Goal: Task Accomplishment & Management: Use online tool/utility

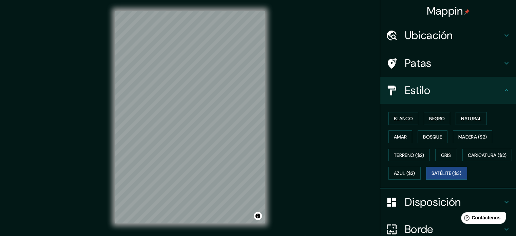
click at [464, 35] on h4 "Ubicación" at bounding box center [453, 35] width 98 height 14
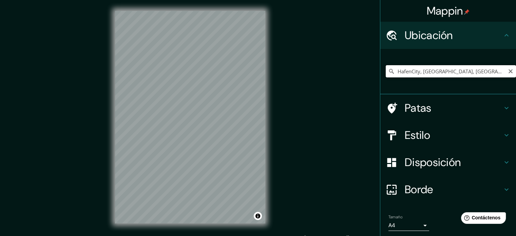
click at [456, 69] on input "HafenCity, [GEOGRAPHIC_DATA], [GEOGRAPHIC_DATA]" at bounding box center [450, 71] width 130 height 12
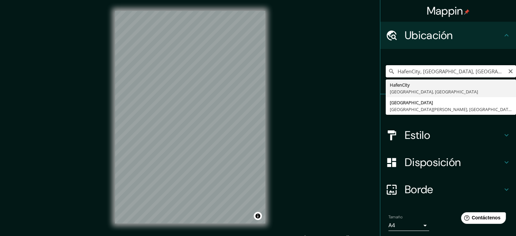
type input "HafenCity, HambAlemaniaurgo,"
click at [404, 71] on input "HafenCity, HambAlemaniaurgo," at bounding box center [450, 71] width 130 height 12
drag, startPoint x: 468, startPoint y: 70, endPoint x: 392, endPoint y: 74, distance: 76.7
click at [392, 74] on input "HafenCity, HambAlemaniaurgo," at bounding box center [450, 71] width 130 height 12
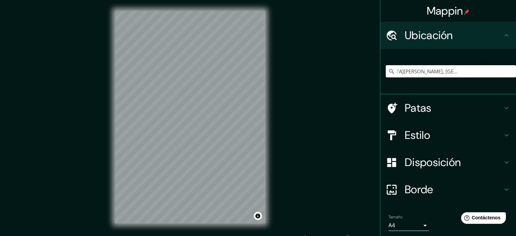
scroll to position [0, 54]
drag, startPoint x: 438, startPoint y: 72, endPoint x: 499, endPoint y: 71, distance: 61.0
click at [499, 73] on input "[GEOGRAPHIC_DATA][PERSON_NAME], [GEOGRAPHIC_DATA], [GEOGRAPHIC_DATA], [GEOGRAPH…" at bounding box center [450, 71] width 130 height 12
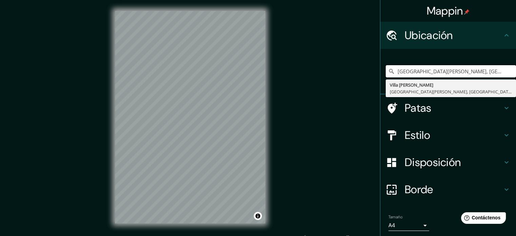
type input "[GEOGRAPHIC_DATA][PERSON_NAME], [GEOGRAPHIC_DATA][PERSON_NAME], [GEOGRAPHIC_DAT…"
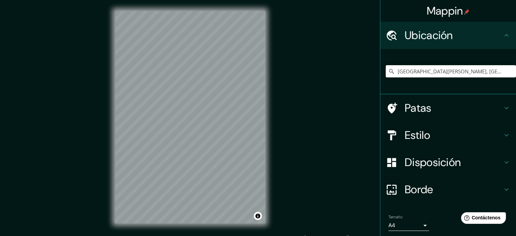
click at [409, 133] on font "Estilo" at bounding box center [416, 135] width 25 height 14
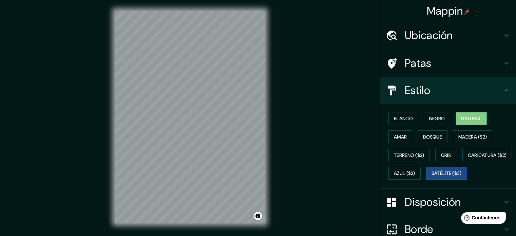
click at [463, 118] on font "Natural" at bounding box center [471, 118] width 20 height 6
click at [417, 137] on button "Bosque" at bounding box center [432, 136] width 30 height 13
click at [476, 119] on font "Natural" at bounding box center [471, 118] width 20 height 6
click at [217, 111] on div at bounding box center [215, 111] width 5 height 5
drag, startPoint x: 217, startPoint y: 111, endPoint x: 340, endPoint y: 87, distance: 126.0
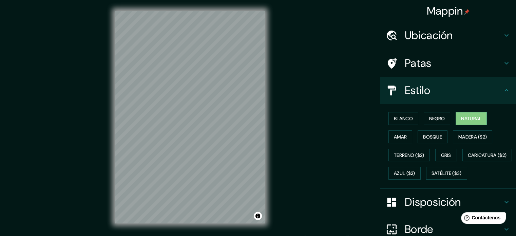
click at [340, 87] on div "Mappin Ubicación [GEOGRAPHIC_DATA][PERSON_NAME], [GEOGRAPHIC_DATA][PERSON_NAME]…" at bounding box center [258, 122] width 516 height 245
drag, startPoint x: 437, startPoint y: 138, endPoint x: 434, endPoint y: 134, distance: 4.8
click at [437, 137] on font "Bosque" at bounding box center [432, 137] width 19 height 6
click at [400, 137] on font "Amar" at bounding box center [400, 137] width 13 height 6
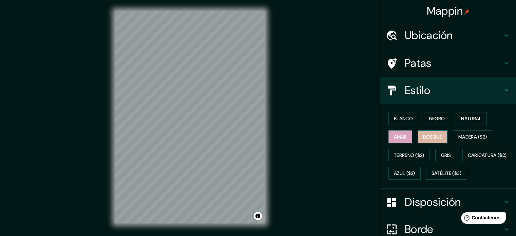
click at [423, 136] on font "Bosque" at bounding box center [432, 137] width 19 height 6
